Goal: Information Seeking & Learning: Learn about a topic

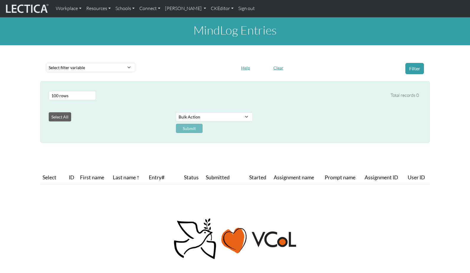
select select "100"
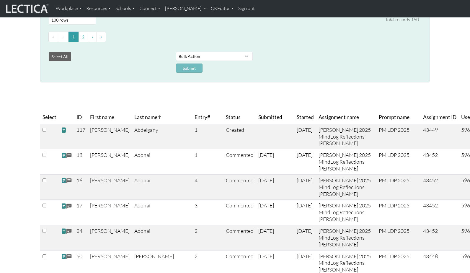
scroll to position [80, 0]
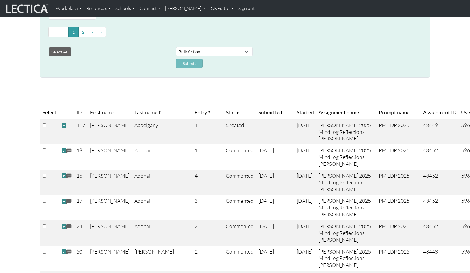
click at [258, 108] on span "Submitted" at bounding box center [270, 112] width 24 height 8
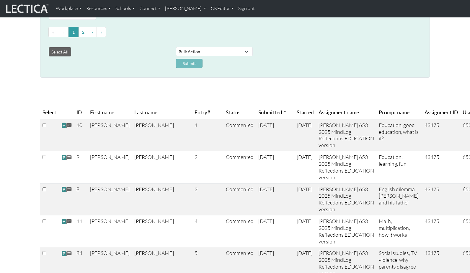
click at [258, 108] on span "Submitted" at bounding box center [272, 112] width 29 height 8
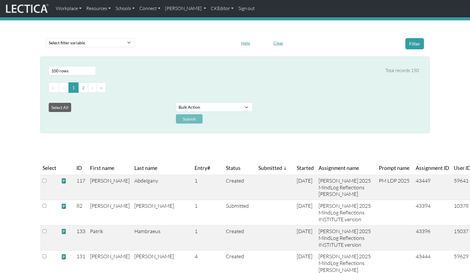
scroll to position [0, 0]
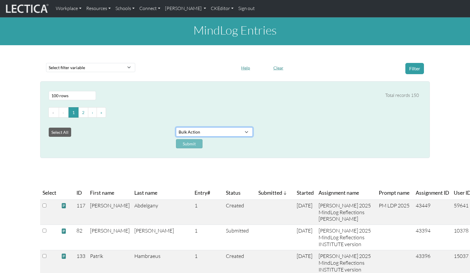
click at [244, 127] on select "Bulk Action Download Data" at bounding box center [214, 131] width 77 height 9
select select "download"
click at [176, 127] on select "Bulk Action Download Data" at bounding box center [214, 131] width 77 height 9
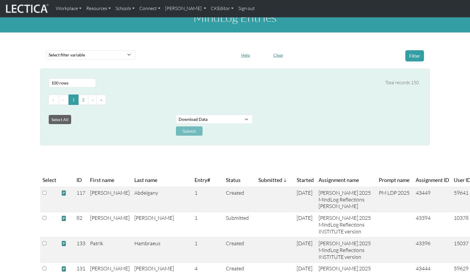
click at [190, 126] on div "Submit" at bounding box center [231, 130] width 127 height 9
click at [181, 126] on div "Submit" at bounding box center [231, 130] width 127 height 9
click at [228, 126] on div "Submit" at bounding box center [231, 130] width 127 height 9
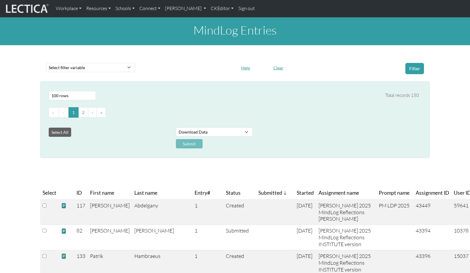
click at [223, 107] on ul "« ‹ 1 2 › »" at bounding box center [234, 112] width 370 height 11
click at [245, 127] on select "Bulk Action Download Data" at bounding box center [214, 131] width 77 height 9
click at [43, 203] on input "checkbox" at bounding box center [44, 205] width 4 height 4
checkbox input "true"
click at [152, 107] on ul "« ‹ 1 2 › »" at bounding box center [234, 112] width 370 height 11
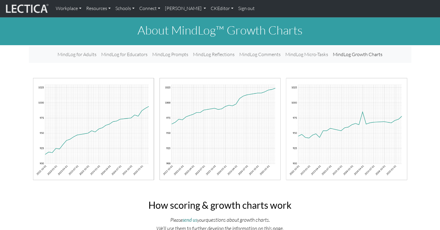
scroll to position [842, 0]
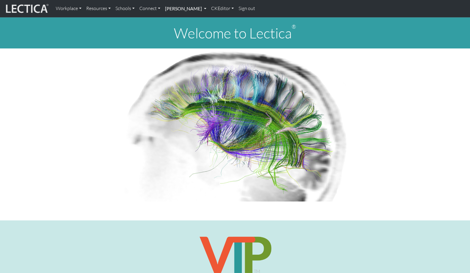
click at [180, 8] on link "[PERSON_NAME]" at bounding box center [186, 8] width 46 height 12
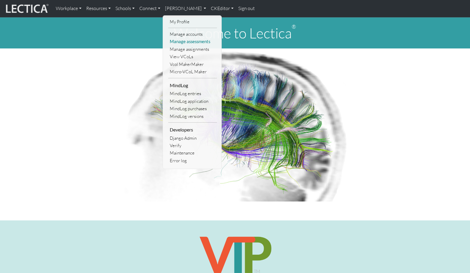
click at [184, 39] on link "Manage assessments" at bounding box center [192, 41] width 49 height 7
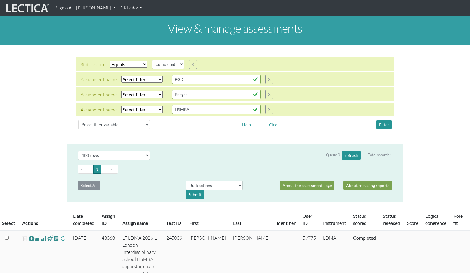
select select "100"
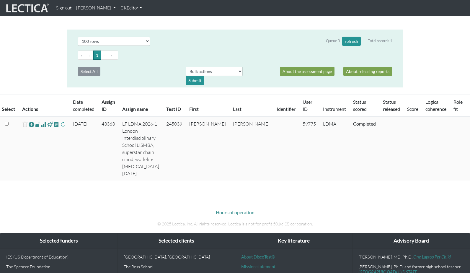
scroll to position [113, 0]
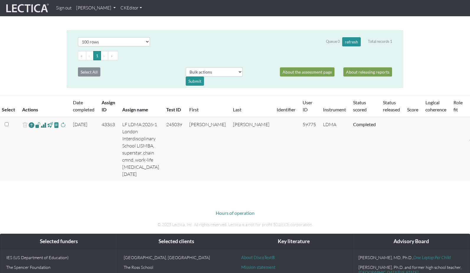
click at [41, 121] on span at bounding box center [44, 124] width 6 height 7
click at [0, 0] on body "Sign out Theo Dawson My Profile Manage accounts Manage assessments Manage assig…" at bounding box center [235, 116] width 470 height 458
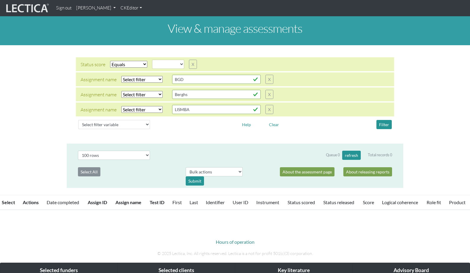
select select
select select "100"
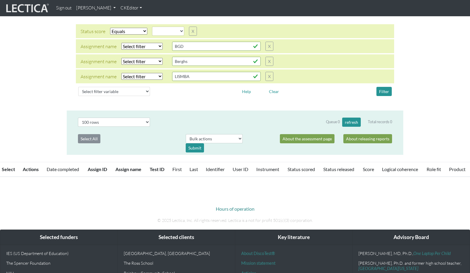
click at [131, 58] on select "Select filter Equals Does not equal Contains Does not contain Starts with Ends …" at bounding box center [141, 61] width 41 height 7
select select "icontains"
click at [121, 58] on select "Select filter Equals Does not equal Contains Does not contain Starts with Ends …" at bounding box center [141, 61] width 41 height 7
select select
click at [119, 29] on select "Select filter Equals Does not equal" at bounding box center [128, 31] width 37 height 7
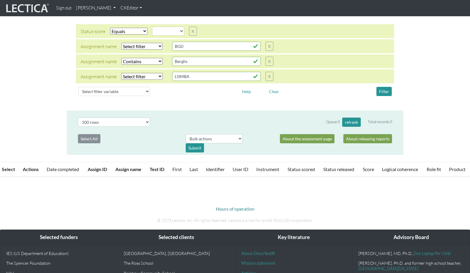
select select
click at [110, 28] on select "Select filter Equals Does not equal" at bounding box center [128, 31] width 37 height 7
select select
click at [383, 87] on button "Filter" at bounding box center [383, 91] width 15 height 9
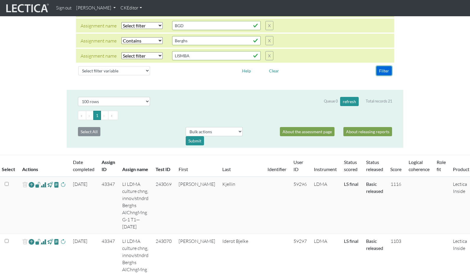
scroll to position [0, 0]
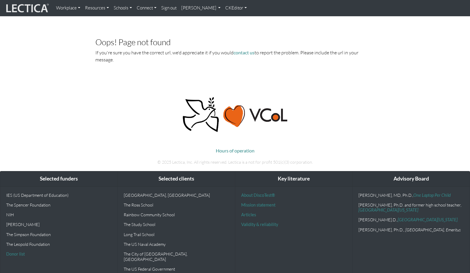
click at [92, 9] on link "Resources" at bounding box center [97, 8] width 29 height 12
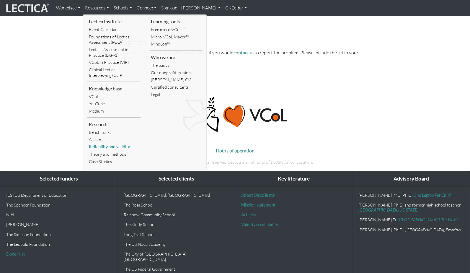
click at [110, 143] on link "Reliability and validity" at bounding box center [113, 146] width 53 height 7
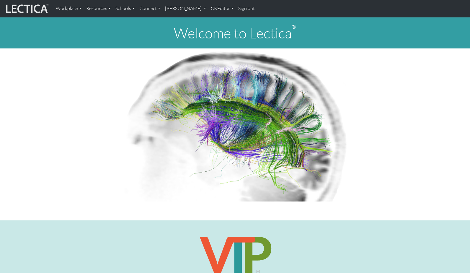
drag, startPoint x: 126, startPoint y: 73, endPoint x: 118, endPoint y: 57, distance: 17.9
click at [126, 73] on img at bounding box center [234, 124] width 229 height 153
click at [93, 8] on link "Resources" at bounding box center [98, 8] width 29 height 12
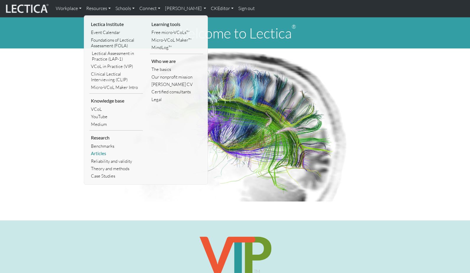
click at [99, 150] on link "Articles" at bounding box center [115, 153] width 53 height 7
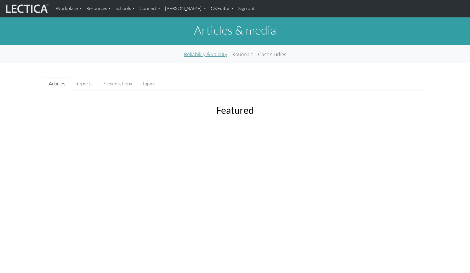
click at [208, 50] on link "Reliability & validity" at bounding box center [205, 53] width 48 height 13
click at [241, 51] on link "Rationale" at bounding box center [242, 53] width 26 height 13
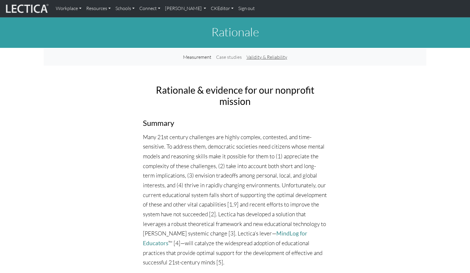
click at [259, 55] on link "Validity & Reliability" at bounding box center [266, 57] width 45 height 12
click at [199, 54] on link "Measurement" at bounding box center [196, 57] width 33 height 12
click at [273, 54] on link "Validity & Reliability" at bounding box center [266, 57] width 45 height 12
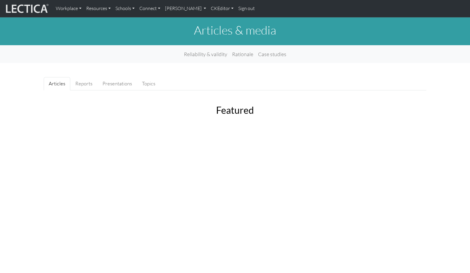
scroll to position [1, 0]
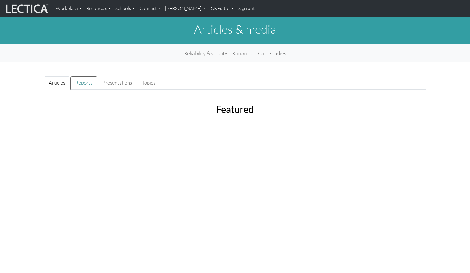
click at [80, 78] on link "Reports" at bounding box center [83, 82] width 27 height 13
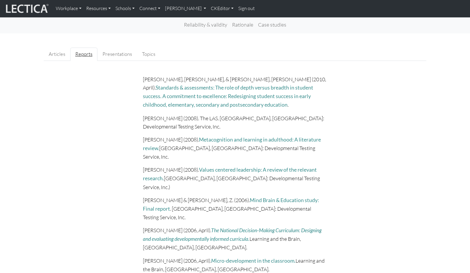
scroll to position [0, 0]
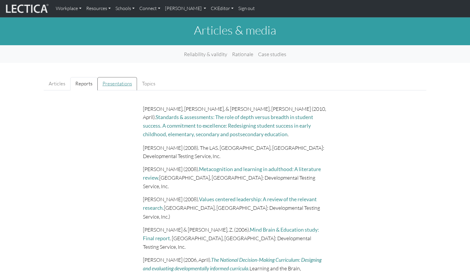
click at [108, 80] on link "Presentations" at bounding box center [117, 83] width 40 height 13
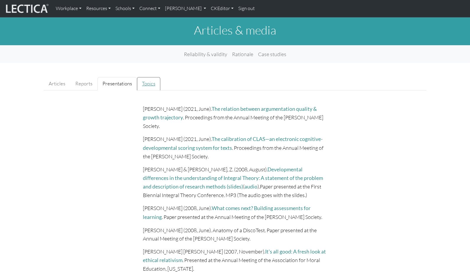
click at [141, 80] on link "Topics" at bounding box center [148, 83] width 23 height 13
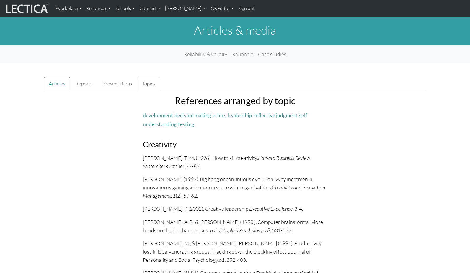
click at [54, 79] on link "Articles" at bounding box center [57, 83] width 27 height 13
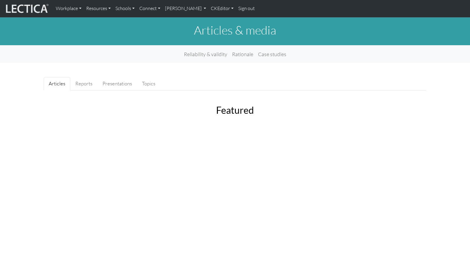
scroll to position [0, 0]
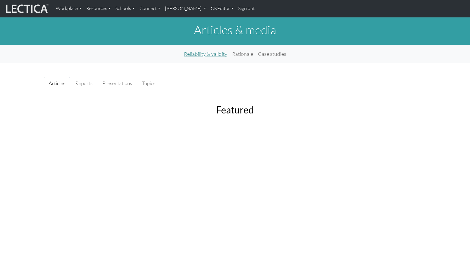
click at [204, 51] on link "Reliability & validity" at bounding box center [205, 53] width 48 height 13
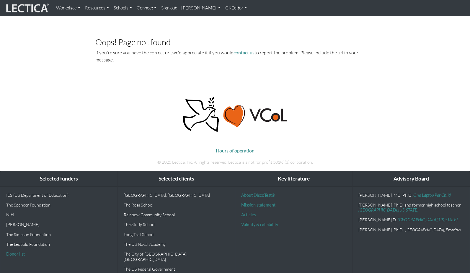
drag, startPoint x: 350, startPoint y: 83, endPoint x: 323, endPoint y: 75, distance: 28.8
click at [349, 83] on body "Workplace Assessments Why LectaTests? About LectaTests Leadership Leader develo…" at bounding box center [235, 141] width 470 height 282
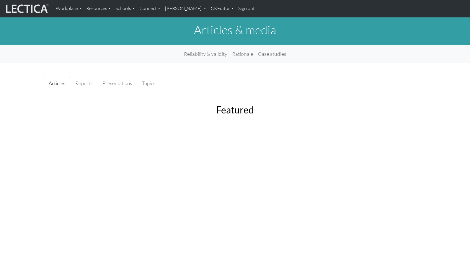
scroll to position [0, 0]
click at [242, 50] on link "Rationale" at bounding box center [242, 53] width 26 height 13
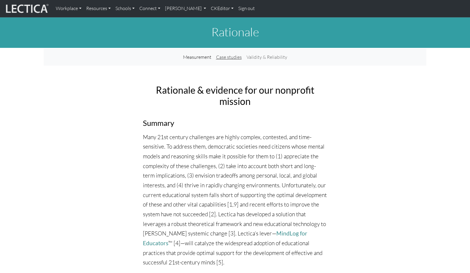
click at [230, 54] on link "Case studies" at bounding box center [229, 57] width 30 height 12
click at [208, 9] on link "CKEditor" at bounding box center [221, 8] width 27 height 12
click at [213, 19] on link "Edit" at bounding box center [219, 21] width 12 height 7
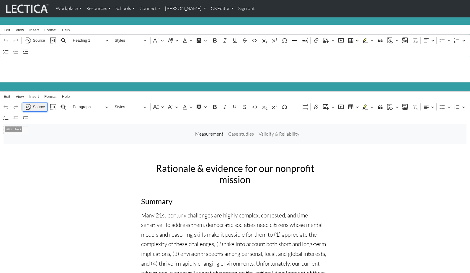
click at [39, 103] on span "Source" at bounding box center [39, 106] width 12 height 7
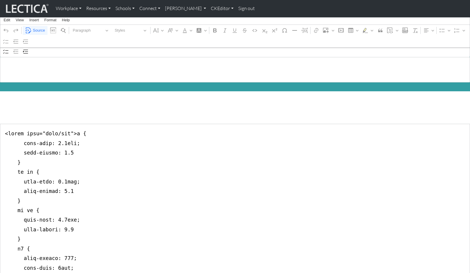
drag, startPoint x: 72, startPoint y: 130, endPoint x: 163, endPoint y: 128, distance: 90.6
type textarea "<style type="text/css">p { font-size: 1.2rem; line-height: 1.7 } ul li { font-s…"
click at [208, 8] on link "CKEditor" at bounding box center [221, 8] width 27 height 12
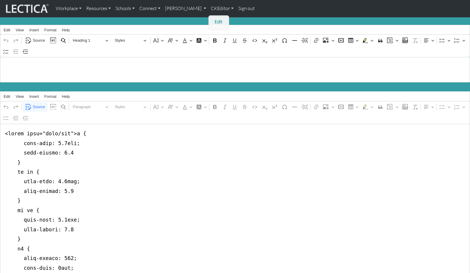
click at [213, 20] on link "Edit" at bounding box center [219, 21] width 12 height 7
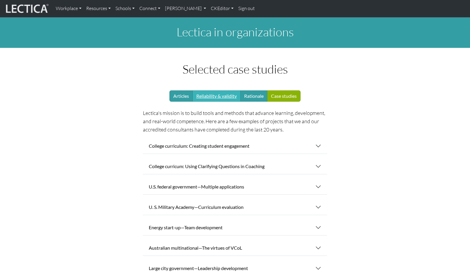
scroll to position [5, 0]
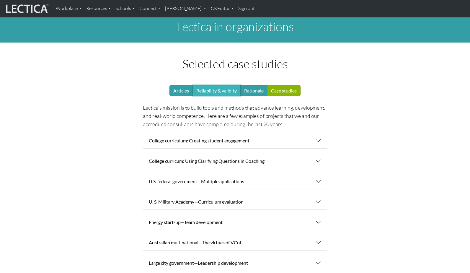
click at [216, 86] on link "Reliability & validity" at bounding box center [216, 90] width 48 height 11
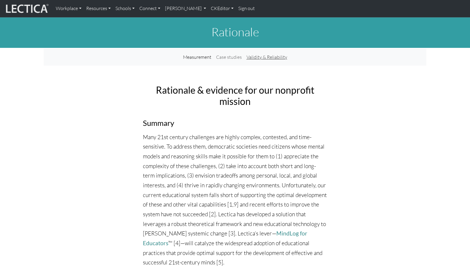
click at [266, 54] on link "Validity & Reliability" at bounding box center [266, 57] width 45 height 12
click at [228, 53] on link "Case studies" at bounding box center [229, 57] width 30 height 12
click at [209, 8] on link "CKEditor" at bounding box center [221, 8] width 27 height 12
click at [213, 19] on link "Edit" at bounding box center [219, 21] width 12 height 7
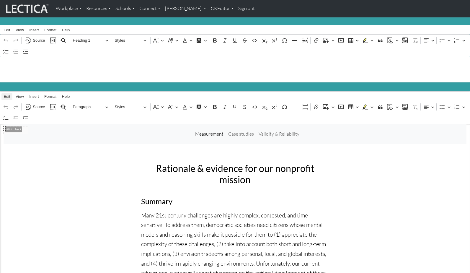
click at [6, 94] on span "Edit" at bounding box center [7, 96] width 6 height 4
drag, startPoint x: 129, startPoint y: 138, endPoint x: 128, endPoint y: 134, distance: 3.8
click at [129, 138] on nav "⁠⁠⁠⁠⁠⁠⁠ Measurement Case studies Validity & Reliability" at bounding box center [235, 133] width 463 height 19
click at [37, 103] on span "Source" at bounding box center [39, 106] width 12 height 7
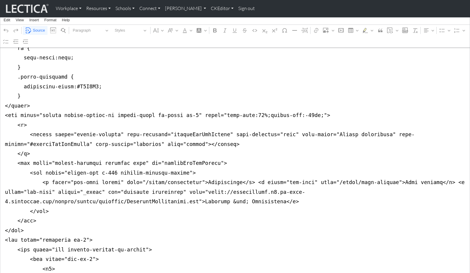
scroll to position [505, 0]
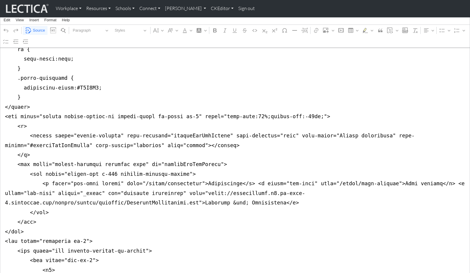
drag, startPoint x: 4, startPoint y: 127, endPoint x: -4, endPoint y: 83, distance: 45.2
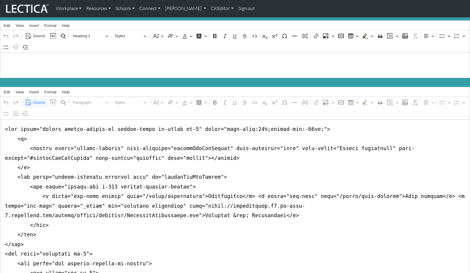
scroll to position [0, 0]
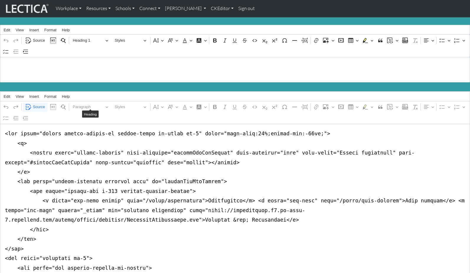
drag, startPoint x: 3, startPoint y: 129, endPoint x: -2, endPoint y: 247, distance: 117.8
type textarea "<nav class="navbar navbar-expand-lg navbar-light bg-light mb-5" style="font-siz…"
click at [214, 7] on link "CKEditor" at bounding box center [221, 8] width 27 height 12
click at [213, 20] on link "Edit" at bounding box center [219, 21] width 12 height 7
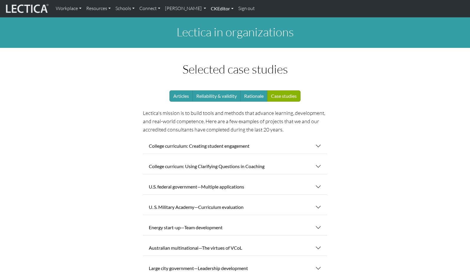
click at [208, 8] on link "CKEditor" at bounding box center [221, 8] width 27 height 12
click at [213, 20] on link "Edit" at bounding box center [219, 21] width 12 height 7
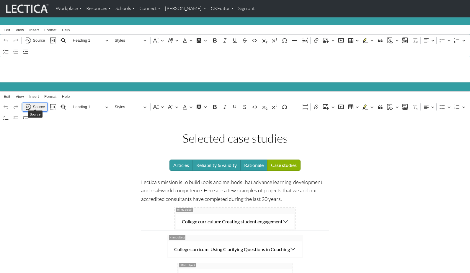
click at [36, 104] on span "Source" at bounding box center [39, 106] width 12 height 7
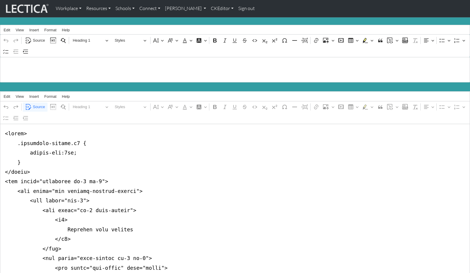
drag, startPoint x: 4, startPoint y: 129, endPoint x: 0, endPoint y: 164, distance: 35.6
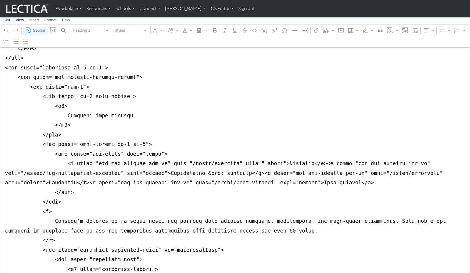
scroll to position [239, 0]
drag, startPoint x: 2, startPoint y: 123, endPoint x: -3, endPoint y: 187, distance: 63.9
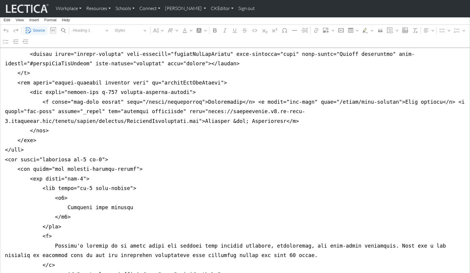
scroll to position [146, 0]
drag, startPoint x: 238, startPoint y: 91, endPoint x: 380, endPoint y: 88, distance: 142.2
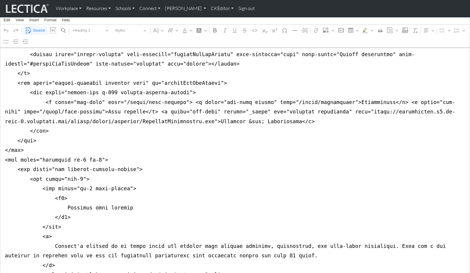
drag, startPoint x: 140, startPoint y: 91, endPoint x: 174, endPoint y: 91, distance: 34.2
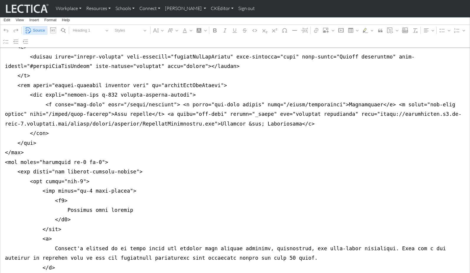
type textarea "<style> .accordion-header.h2 { margin-top:0px; } </style> <nav class="navbar na…"
click at [40, 29] on span "Source" at bounding box center [39, 30] width 12 height 7
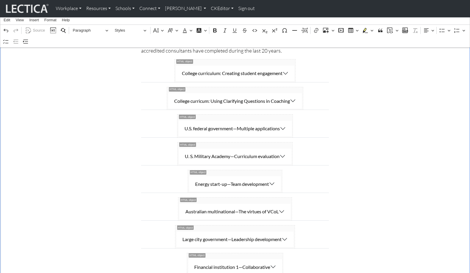
scroll to position [0, 0]
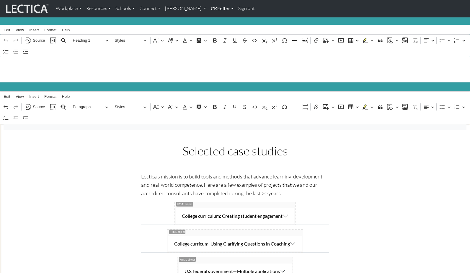
click at [208, 7] on link "CKEditor" at bounding box center [221, 8] width 27 height 12
click at [213, 19] on link "Edit" at bounding box center [219, 21] width 12 height 7
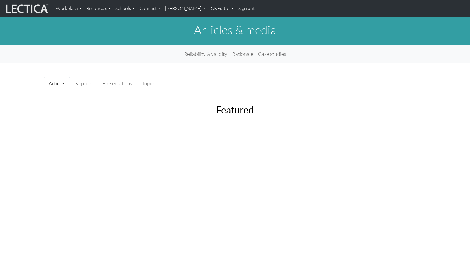
scroll to position [0, 0]
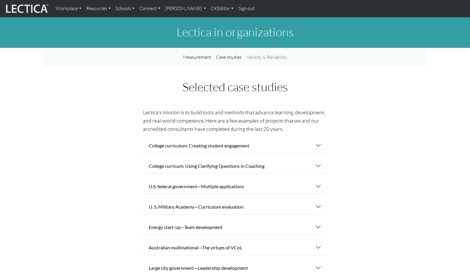
drag, startPoint x: 81, startPoint y: 109, endPoint x: 71, endPoint y: 108, distance: 10.4
click at [81, 109] on div "Selected case studies Lectica's mission is to build tools and methods that adva…" at bounding box center [235, 240] width 382 height 321
click at [209, 8] on link "CKEditor" at bounding box center [221, 8] width 27 height 12
click at [213, 20] on link "Edit" at bounding box center [219, 21] width 12 height 7
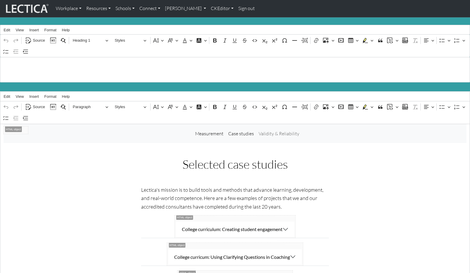
scroll to position [0, 0]
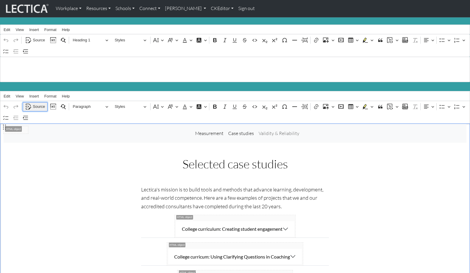
click at [39, 103] on span "Source" at bounding box center [39, 106] width 12 height 7
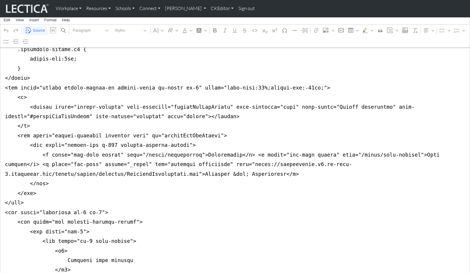
scroll to position [94, 0]
drag, startPoint x: 91, startPoint y: 144, endPoint x: 113, endPoint y: 145, distance: 21.3
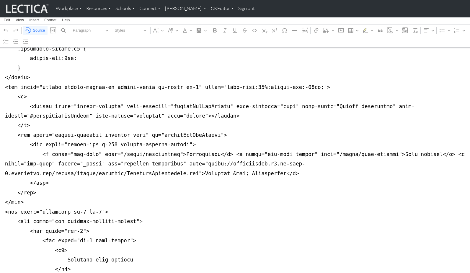
drag, startPoint x: 219, startPoint y: 143, endPoint x: 427, endPoint y: 143, distance: 207.9
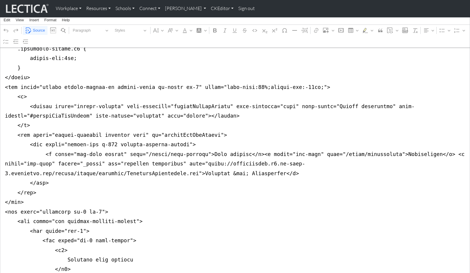
drag, startPoint x: 93, startPoint y: 143, endPoint x: 112, endPoint y: 144, distance: 19.5
drag, startPoint x: 136, startPoint y: 145, endPoint x: 171, endPoint y: 144, distance: 34.8
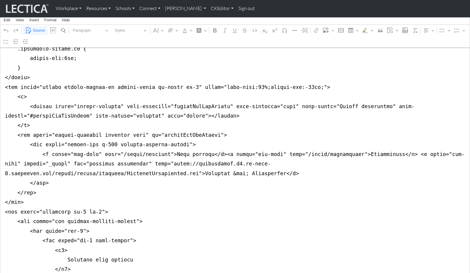
drag, startPoint x: 166, startPoint y: 143, endPoint x: 201, endPoint y: 143, distance: 34.2
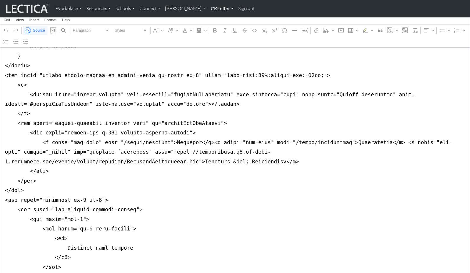
scroll to position [103, 0]
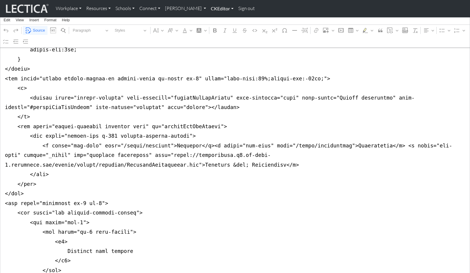
type textarea "<style> .accordion-header.h2 { margin-top:0px; } </style> <nav class="navbar na…"
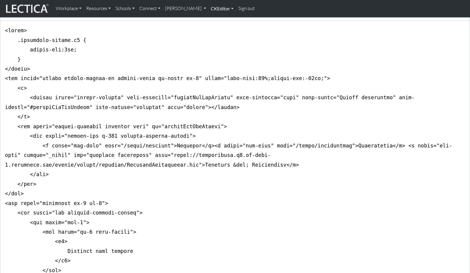
click at [208, 10] on link "CKEditor" at bounding box center [221, 8] width 27 height 12
click at [213, 19] on link "Edit" at bounding box center [219, 21] width 12 height 7
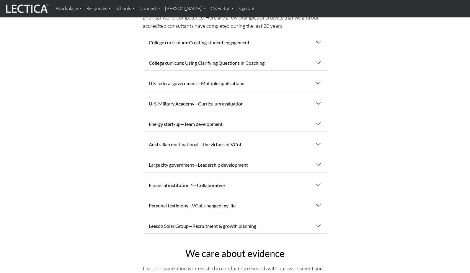
scroll to position [0, 0]
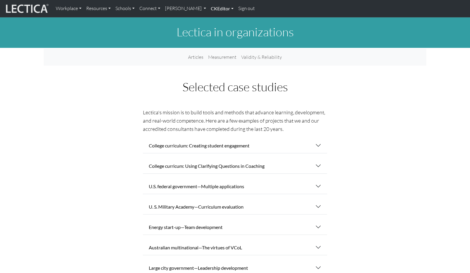
click at [208, 9] on link "CKEditor" at bounding box center [221, 8] width 27 height 12
click at [213, 19] on link "Edit" at bounding box center [219, 21] width 12 height 7
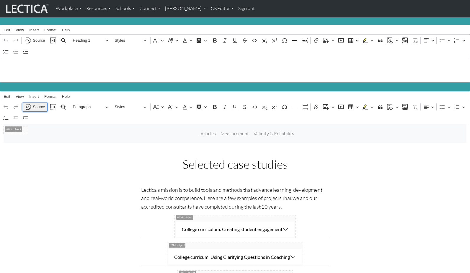
click at [37, 103] on span "Source" at bounding box center [39, 106] width 12 height 7
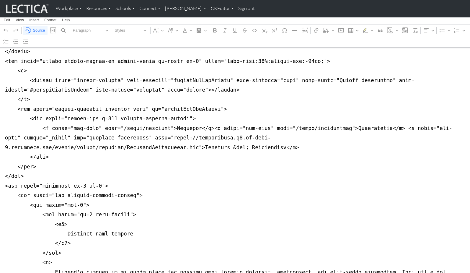
scroll to position [130, 0]
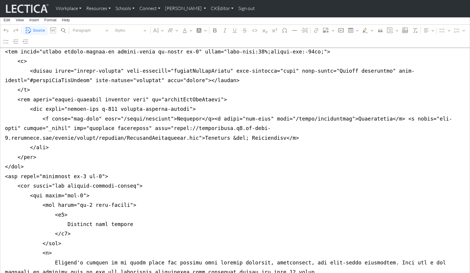
drag, startPoint x: 38, startPoint y: 109, endPoint x: 202, endPoint y: 108, distance: 164.3
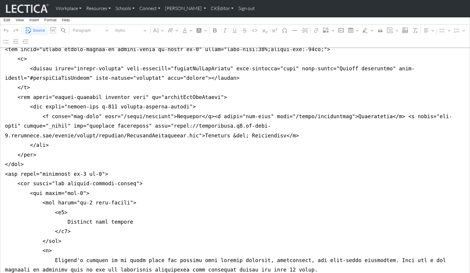
scroll to position [132, 0]
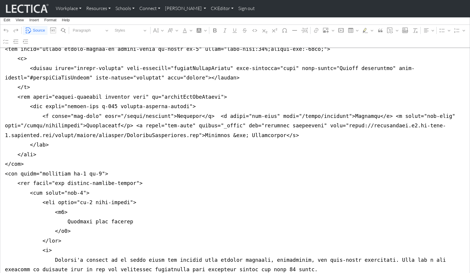
drag, startPoint x: 332, startPoint y: 107, endPoint x: 355, endPoint y: 106, distance: 22.4
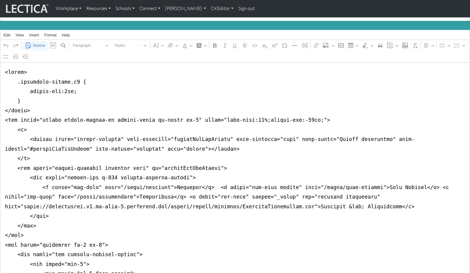
scroll to position [0, 0]
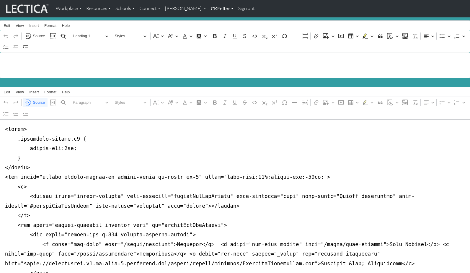
type textarea "<style> .accordion-header.h2 { margin-top:0px; } </style> <nav class="navbar na…"
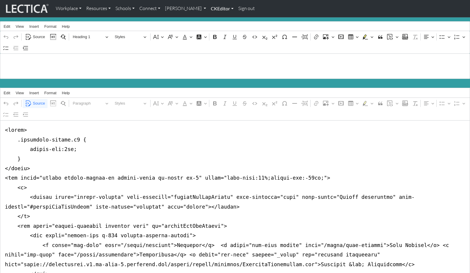
scroll to position [1, 0]
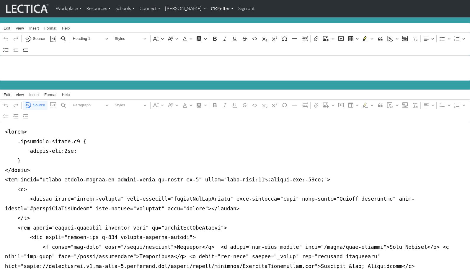
click at [208, 6] on link "CKEditor" at bounding box center [221, 8] width 27 height 12
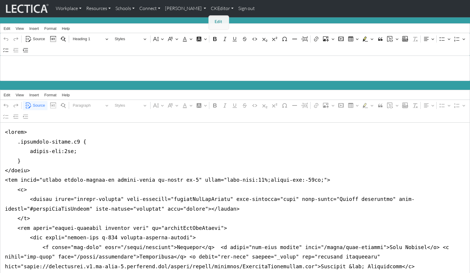
click at [213, 20] on link "Edit" at bounding box center [219, 21] width 12 height 7
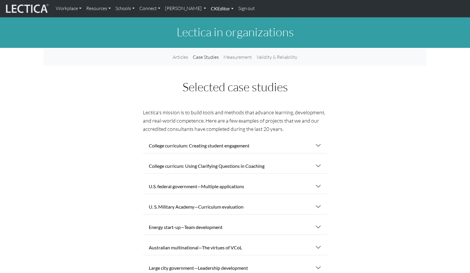
click at [208, 7] on link "CKEditor" at bounding box center [221, 8] width 27 height 12
click at [213, 18] on link "Edit" at bounding box center [219, 21] width 12 height 7
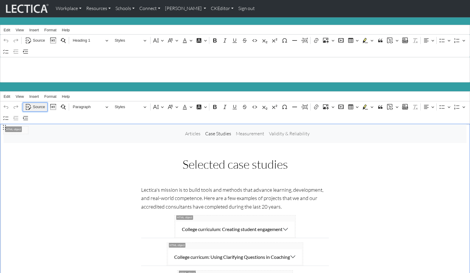
click at [38, 103] on span "Source" at bounding box center [39, 106] width 12 height 7
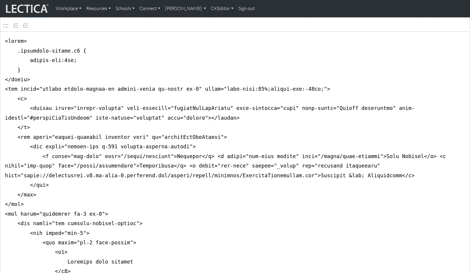
scroll to position [98, 0]
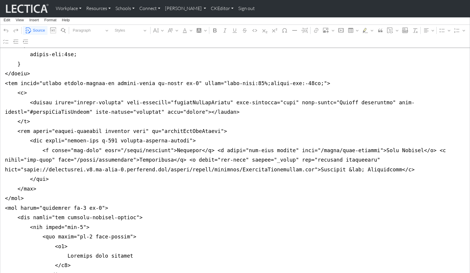
drag, startPoint x: 4, startPoint y: 133, endPoint x: 1, endPoint y: 189, distance: 56.1
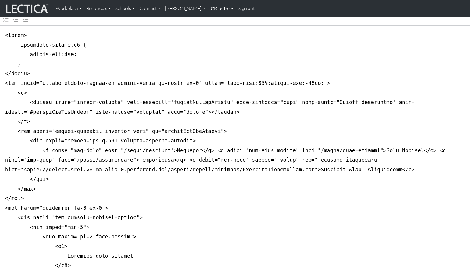
click at [208, 9] on link "CKEditor" at bounding box center [221, 8] width 27 height 12
click at [213, 20] on link "Edit" at bounding box center [219, 21] width 12 height 7
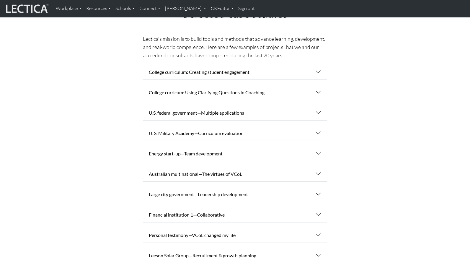
scroll to position [0, 0]
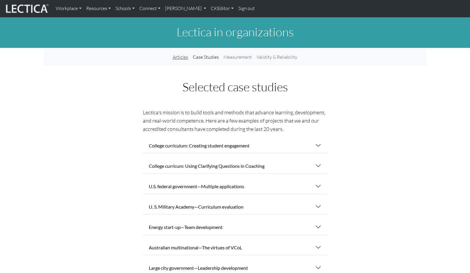
click at [183, 53] on link "Articles" at bounding box center [180, 57] width 20 height 12
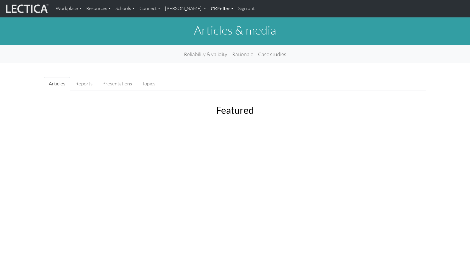
click at [208, 8] on link "CKEditor" at bounding box center [221, 8] width 27 height 12
click at [213, 19] on link "Edit" at bounding box center [219, 21] width 12 height 7
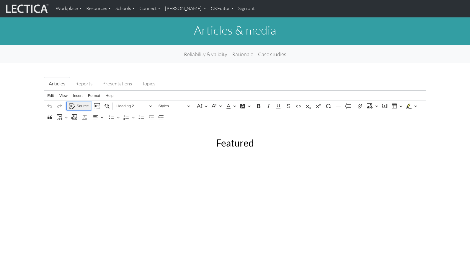
click at [83, 102] on span "Source" at bounding box center [82, 105] width 12 height 7
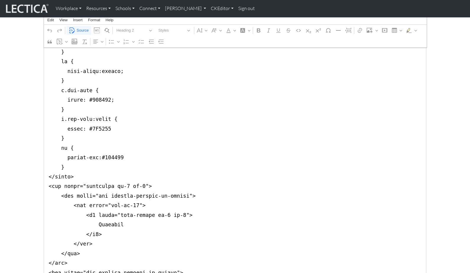
scroll to position [189, 0]
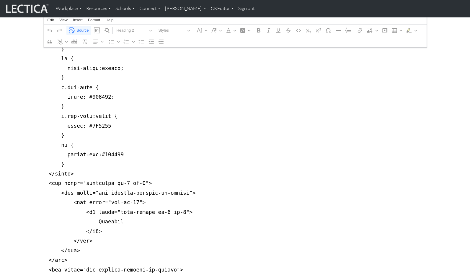
drag, startPoint x: 47, startPoint y: 126, endPoint x: 46, endPoint y: 160, distance: 33.4
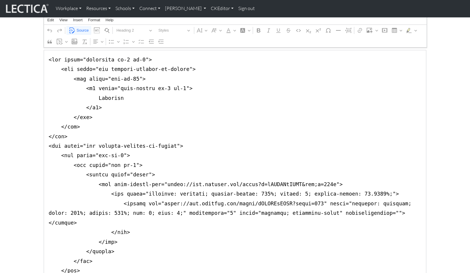
scroll to position [0, 0]
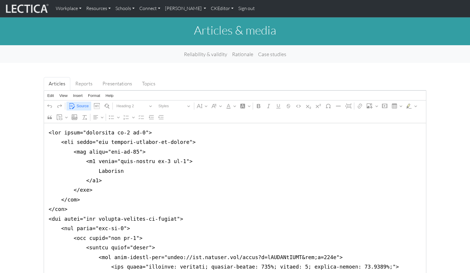
type textarea "<div class="container mb-0 mt-0"> <div class="row justify-content-md-center"> <…"
click at [78, 102] on span "Source" at bounding box center [82, 105] width 12 height 7
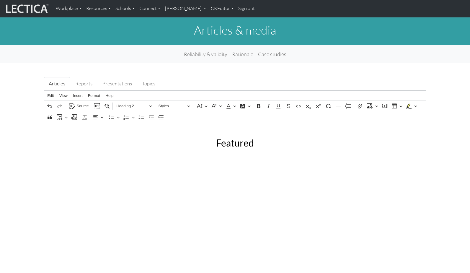
click at [155, 51] on div "Reliability & validity Rationale Case studies" at bounding box center [235, 53] width 470 height 13
click at [241, 50] on link "Rationale" at bounding box center [242, 53] width 26 height 13
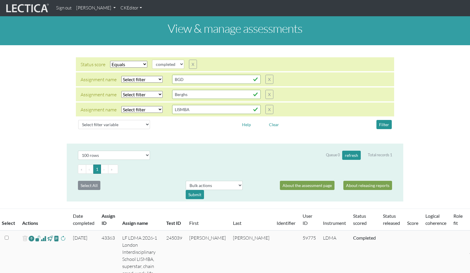
select select "100"
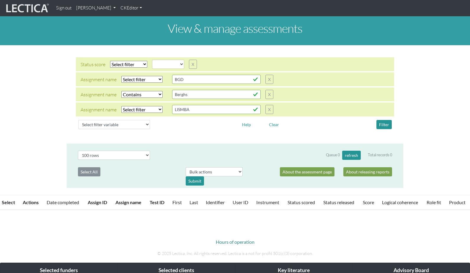
select select
select select "icontains"
select select "100"
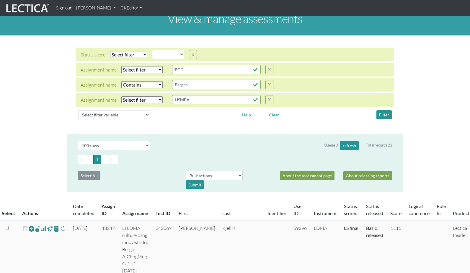
scroll to position [14, 0]
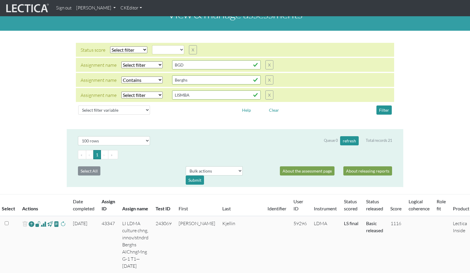
click at [175, 197] on th "Test ID" at bounding box center [163, 205] width 23 height 22
click at [175, 196] on th "Test ID" at bounding box center [163, 205] width 23 height 22
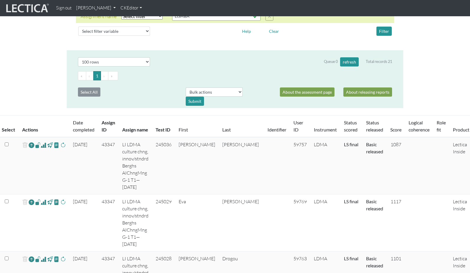
scroll to position [0, 0]
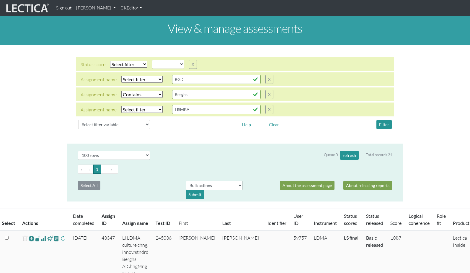
click at [390, 220] on link "Score" at bounding box center [395, 223] width 11 height 6
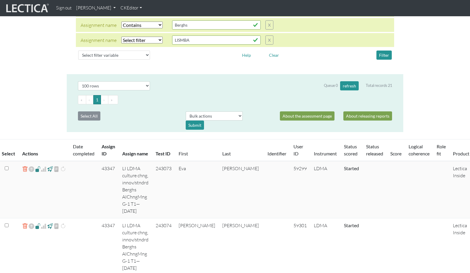
scroll to position [70, 0]
click at [390, 150] on link "Score" at bounding box center [395, 153] width 11 height 6
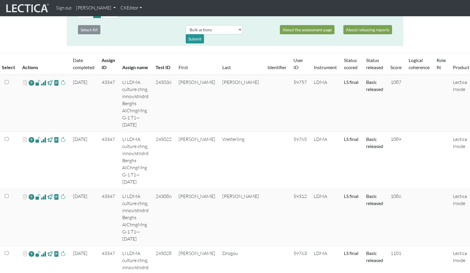
scroll to position [0, 0]
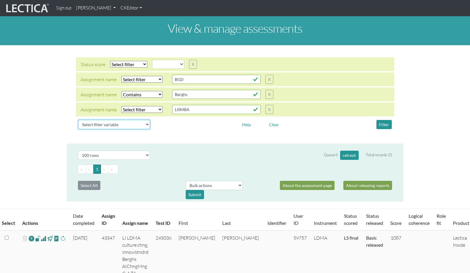
click at [114, 120] on select "Select filter variable Assignment name Assignment ID Clarity persuasive Clarity…" at bounding box center [114, 124] width 72 height 9
select select "user__last_name"
click at [78, 127] on select "Select filter variable Assignment name Assignment ID Clarity persuasive Clarity…" at bounding box center [114, 124] width 72 height 9
select select
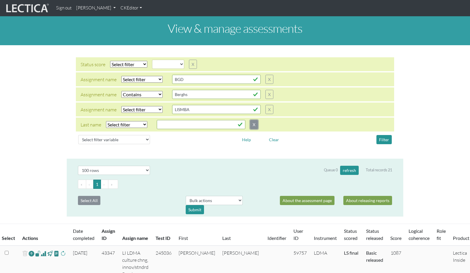
drag, startPoint x: 249, startPoint y: 116, endPoint x: 198, endPoint y: 120, distance: 50.9
click at [250, 120] on button "X" at bounding box center [254, 124] width 8 height 9
select select
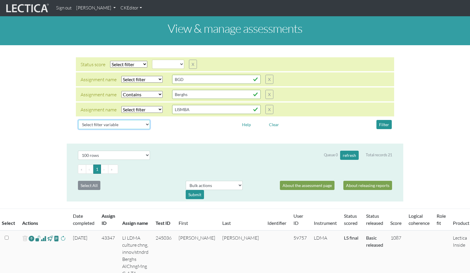
click at [97, 120] on select "Select filter variable Assignment name Assignment ID Clarity persuasive Clarity…" at bounding box center [114, 124] width 72 height 9
select select "user__first_name"
click at [78, 127] on select "Select filter variable Assignment name Assignment ID Clarity persuasive Clarity…" at bounding box center [114, 124] width 72 height 9
select select
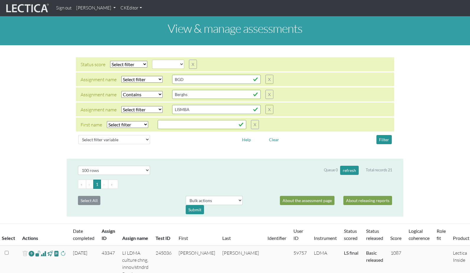
click at [124, 121] on select "Select filter Equals Does not equal Contains Does not contain Starts with Ends …" at bounding box center [127, 124] width 41 height 7
click at [136, 91] on select "Select filter Equals Does not equal Contains Does not contain Starts with Ends …" at bounding box center [141, 94] width 41 height 7
select select
click at [121, 91] on select "Select filter Equals Does not equal Contains Does not contain Starts with Ends …" at bounding box center [141, 94] width 41 height 7
select select
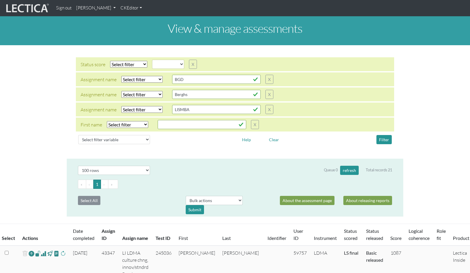
click at [132, 106] on select "Select filter Equals Does not equal Contains Does not contain Starts with Ends …" at bounding box center [141, 109] width 41 height 7
select select "iexact"
click at [121, 106] on select "Select filter Equals Does not equal Contains Does not contain Starts with Ends …" at bounding box center [141, 109] width 41 height 7
select select
click at [139, 106] on select "Select filter Equals Does not equal Contains Does not contain Starts with Ends …" at bounding box center [141, 109] width 41 height 7
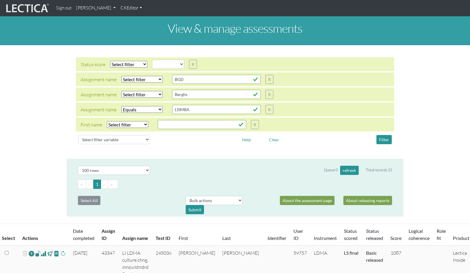
select select "icontains"
click at [121, 106] on select "Select filter Equals Does not equal Contains Does not contain Starts with Ends …" at bounding box center [141, 109] width 41 height 7
select select
click at [382, 135] on button "Filter" at bounding box center [383, 139] width 15 height 9
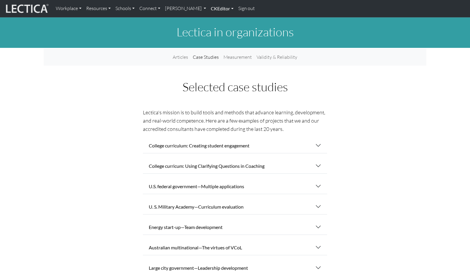
click at [208, 6] on link "CKEditor" at bounding box center [221, 8] width 27 height 12
click at [213, 21] on link "Edit" at bounding box center [219, 21] width 12 height 7
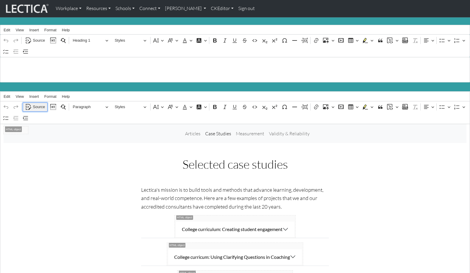
click at [37, 104] on span "Source" at bounding box center [39, 106] width 12 height 7
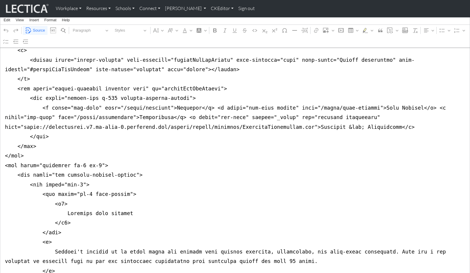
scroll to position [144, 0]
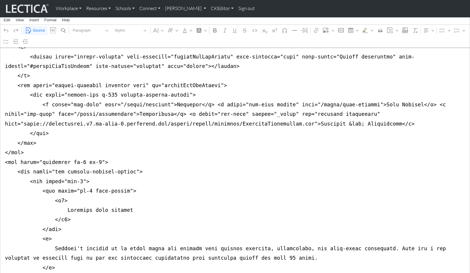
drag, startPoint x: 40, startPoint y: 95, endPoint x: 281, endPoint y: 111, distance: 241.8
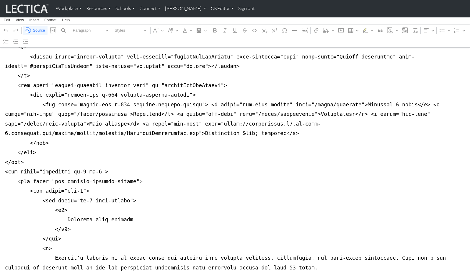
drag, startPoint x: 251, startPoint y: 94, endPoint x: 271, endPoint y: 94, distance: 20.6
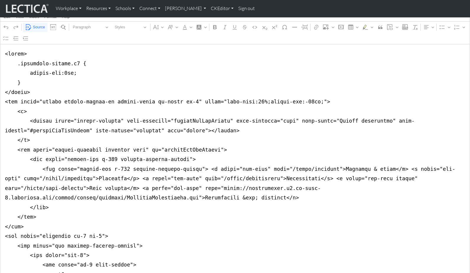
scroll to position [0, 0]
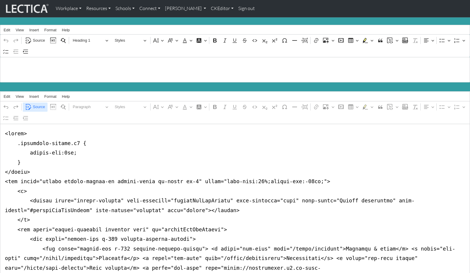
type textarea "<style> .accordion-header.h2 { margin-top:0px; } </style> <nav class="navbar na…"
click at [37, 103] on span "Source" at bounding box center [39, 106] width 12 height 7
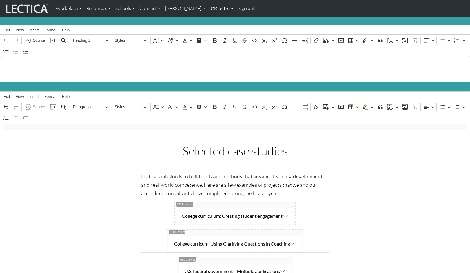
click at [208, 8] on link "CKEditor" at bounding box center [221, 8] width 27 height 12
click at [213, 20] on link "Edit" at bounding box center [219, 21] width 12 height 7
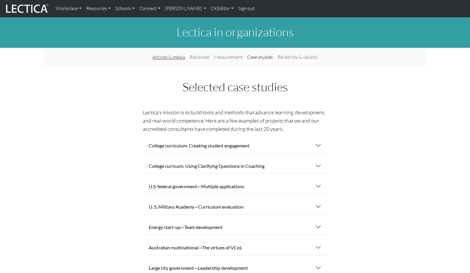
click at [167, 52] on link "Articles & media" at bounding box center [168, 57] width 37 height 12
click at [200, 53] on link "Rationale" at bounding box center [199, 57] width 24 height 12
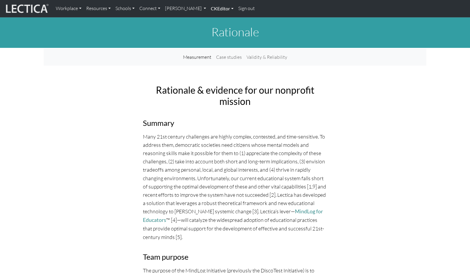
click at [208, 7] on link "CKEditor" at bounding box center [221, 8] width 27 height 12
click at [213, 20] on link "Edit" at bounding box center [219, 21] width 12 height 7
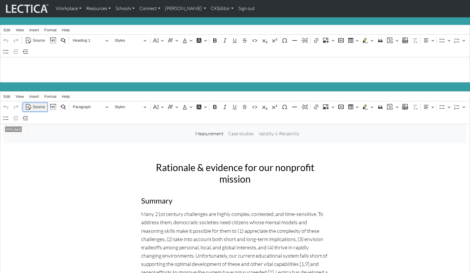
click at [37, 103] on span "Source" at bounding box center [39, 106] width 12 height 7
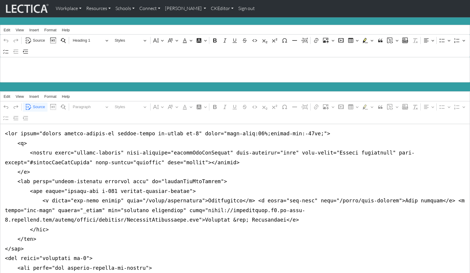
drag, startPoint x: 3, startPoint y: 194, endPoint x: 0, endPoint y: 219, distance: 24.9
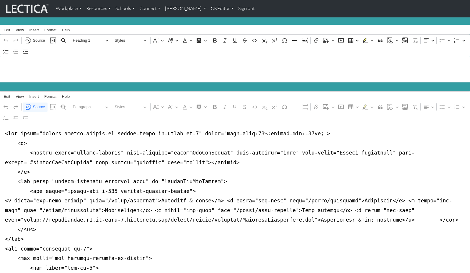
scroll to position [0, 0]
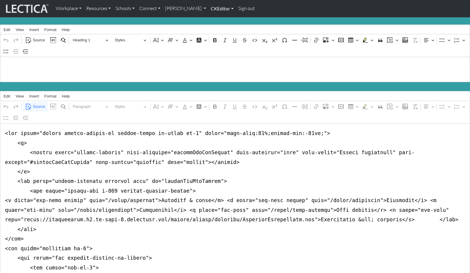
type textarea "<nav class="navbar navbar-expand-lg navbar-light bg-light mb-5" style="font-siz…"
click at [208, 7] on link "CKEditor" at bounding box center [221, 8] width 27 height 12
click at [213, 19] on link "Edit" at bounding box center [219, 21] width 12 height 7
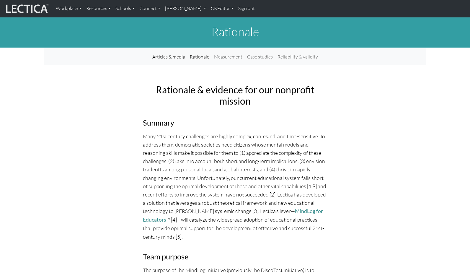
scroll to position [0, 0]
click at [225, 53] on link "Measurement" at bounding box center [227, 57] width 33 height 12
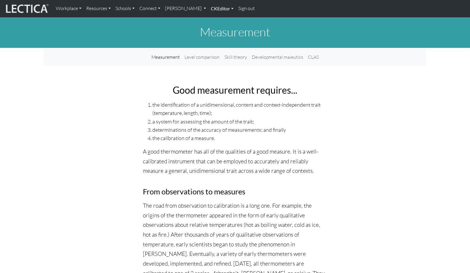
click at [208, 7] on link "CKEditor" at bounding box center [221, 8] width 27 height 12
click at [213, 19] on link "Edit" at bounding box center [219, 21] width 12 height 7
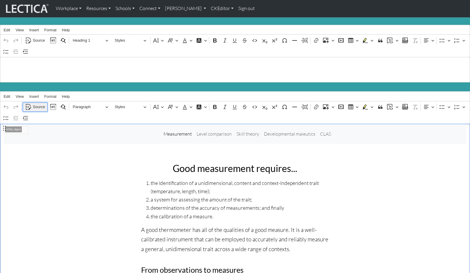
click at [36, 104] on span "Source" at bounding box center [39, 106] width 12 height 7
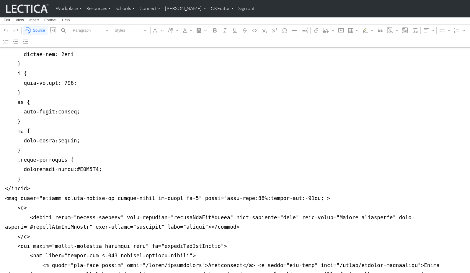
scroll to position [415, 0]
drag, startPoint x: 4, startPoint y: 121, endPoint x: 3, endPoint y: 163, distance: 41.9
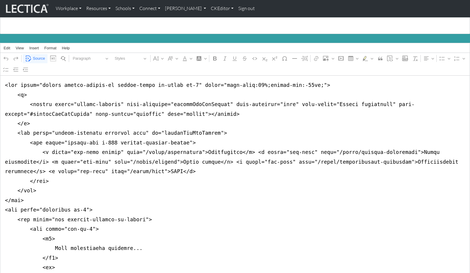
scroll to position [48, 0]
drag, startPoint x: 2, startPoint y: 147, endPoint x: 1, endPoint y: 170, distance: 23.6
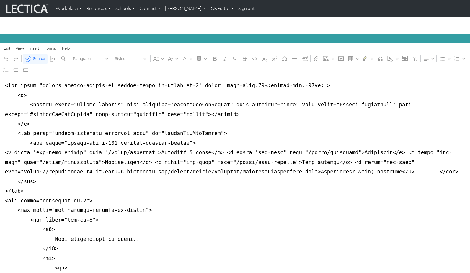
drag, startPoint x: 58, startPoint y: 144, endPoint x: 78, endPoint y: 145, distance: 19.5
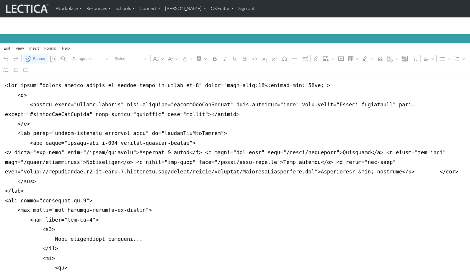
type textarea "<nav class="navbar navbar-expand-lg navbar-light bg-light mb-5" style="font-siz…"
click at [36, 55] on span "Source" at bounding box center [39, 58] width 12 height 7
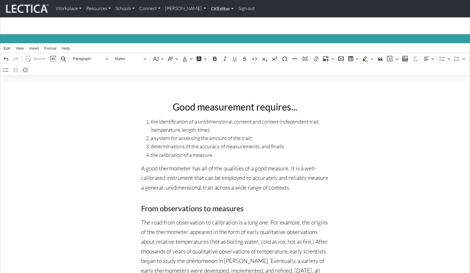
click at [208, 7] on link "CKEditor" at bounding box center [221, 8] width 27 height 12
click at [213, 19] on link "Edit" at bounding box center [219, 21] width 12 height 7
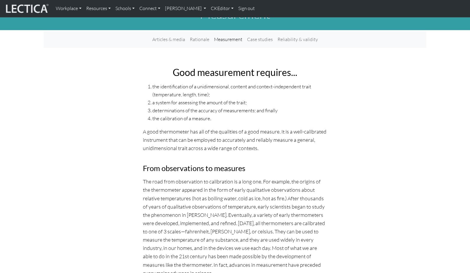
scroll to position [0, 0]
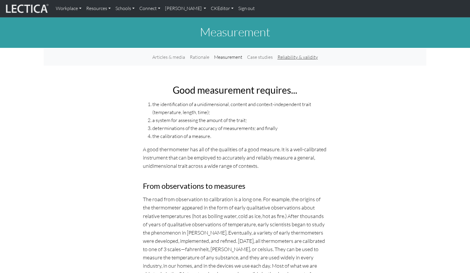
click at [286, 54] on link "Reliability & validity" at bounding box center [297, 57] width 45 height 12
click at [259, 53] on link "Case studies" at bounding box center [259, 57] width 30 height 12
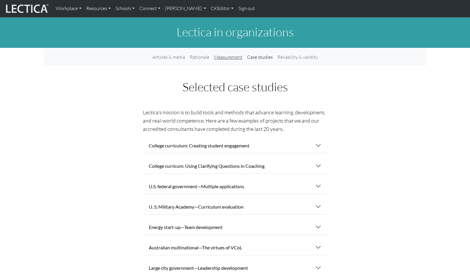
click at [227, 52] on link "Measurement" at bounding box center [227, 57] width 33 height 12
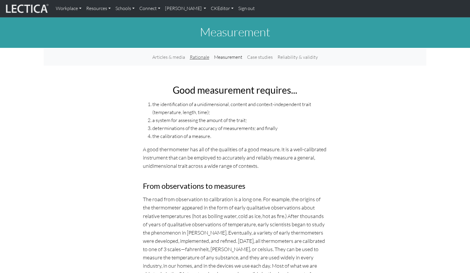
click at [203, 53] on link "Rationale" at bounding box center [199, 57] width 24 height 12
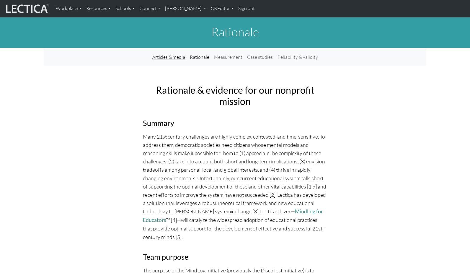
click at [164, 55] on link "Articles & media" at bounding box center [168, 57] width 37 height 12
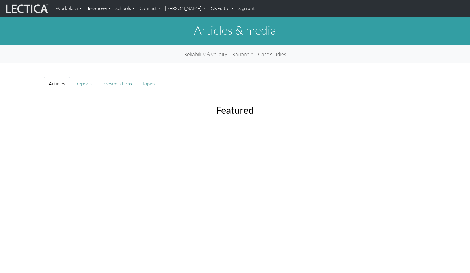
click at [94, 8] on link "Resources" at bounding box center [98, 8] width 29 height 12
